Goal: Task Accomplishment & Management: Use online tool/utility

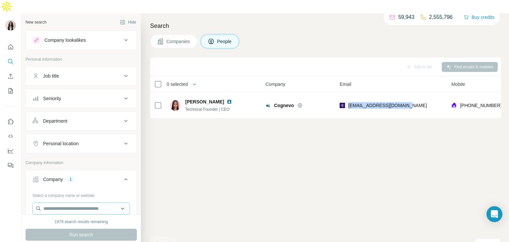
scroll to position [0, 46]
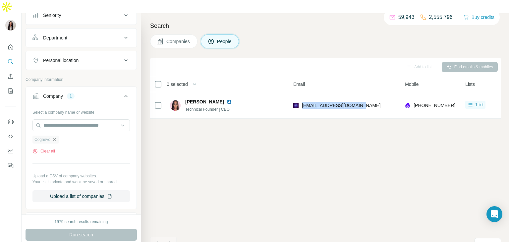
click at [57, 137] on icon "button" at bounding box center [54, 139] width 5 height 5
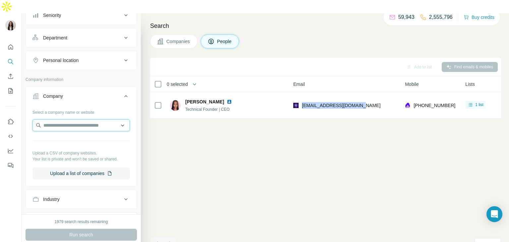
click at [62, 119] on input "text" at bounding box center [82, 125] width 98 height 12
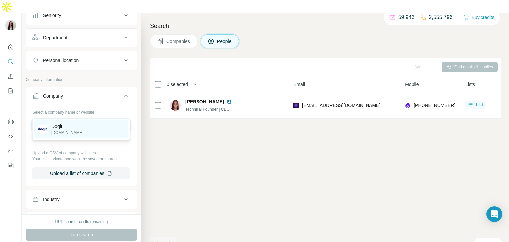
type input "********"
click at [69, 125] on div "Doqit [DOMAIN_NAME]" at bounding box center [81, 129] width 94 height 18
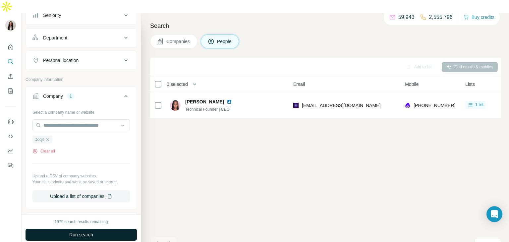
click at [84, 231] on span "Run search" at bounding box center [81, 234] width 24 height 7
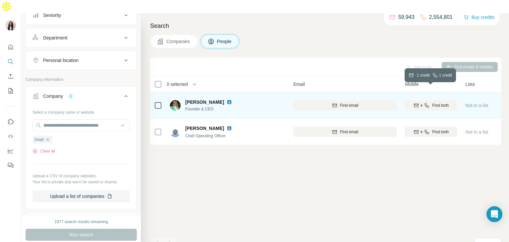
click at [428, 103] on icon "button" at bounding box center [427, 105] width 5 height 5
click at [232, 99] on img at bounding box center [229, 101] width 5 height 5
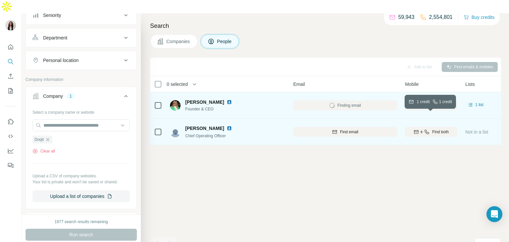
click at [414, 129] on icon "button" at bounding box center [416, 131] width 5 height 5
click at [232, 126] on img at bounding box center [229, 128] width 5 height 5
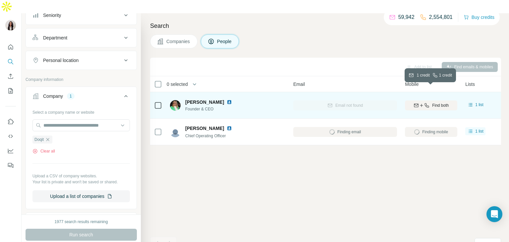
click at [415, 103] on icon "button" at bounding box center [417, 104] width 4 height 3
click at [414, 103] on icon "button" at bounding box center [416, 105] width 5 height 5
click at [436, 102] on span "Find both" at bounding box center [440, 105] width 17 height 6
click at [437, 102] on span "Find both" at bounding box center [440, 105] width 17 height 6
